Goal: Transaction & Acquisition: Purchase product/service

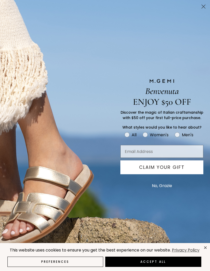
click at [159, 190] on button "No, Grazie" at bounding box center [162, 185] width 25 height 13
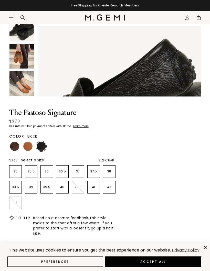
scroll to position [121, 0]
click at [27, 147] on img at bounding box center [27, 146] width 9 height 9
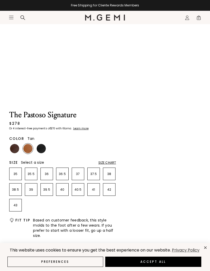
scroll to position [141, 0]
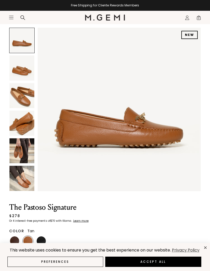
click at [10, 244] on div at bounding box center [14, 241] width 10 height 10
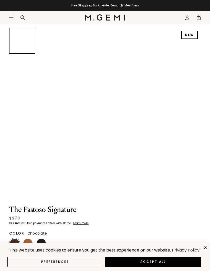
scroll to position [47, 0]
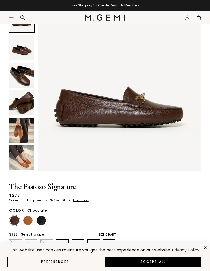
click at [24, 218] on img at bounding box center [27, 220] width 9 height 9
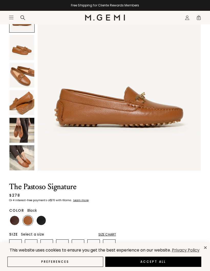
click at [38, 221] on img at bounding box center [41, 220] width 9 height 9
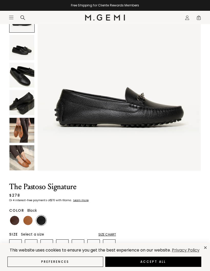
click at [22, 128] on img at bounding box center [21, 130] width 25 height 25
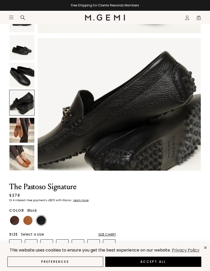
scroll to position [447, 0]
